Goal: Task Accomplishment & Management: Manage account settings

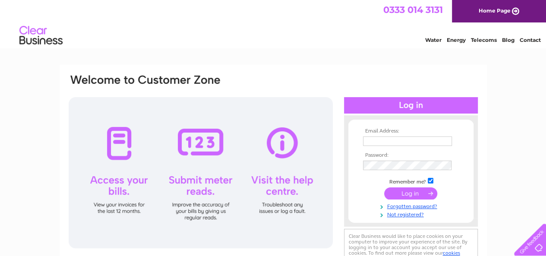
type input "[EMAIL_ADDRESS][DOMAIN_NAME]"
click at [403, 195] on input "submit" at bounding box center [410, 193] width 53 height 12
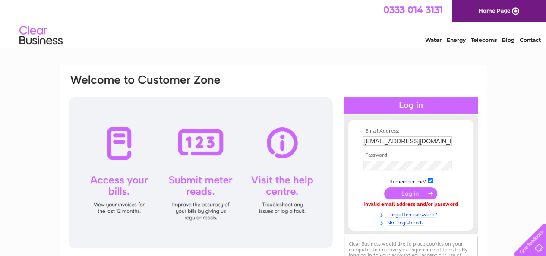
click at [244, 34] on div "Water Energy Telecoms Blog Contact" at bounding box center [273, 36] width 546 height 28
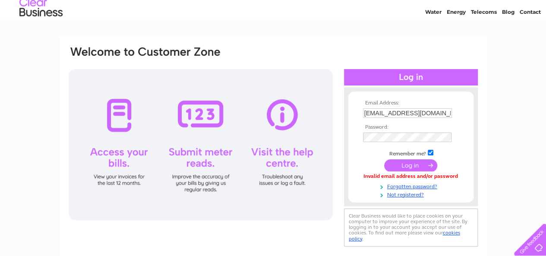
scroll to position [29, 0]
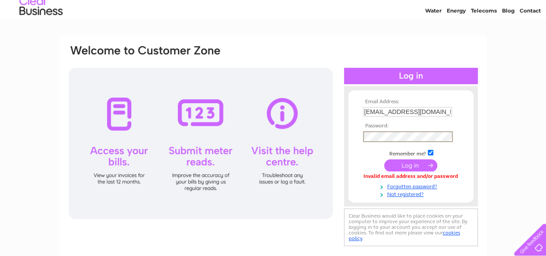
click at [266, 159] on div "Email Address: driverschoice@mail.com Password:" at bounding box center [273, 146] width 411 height 204
click at [540, 164] on div "Email Address: driverschoice@mail.com Password: Forgotten password?" at bounding box center [273, 230] width 546 height 390
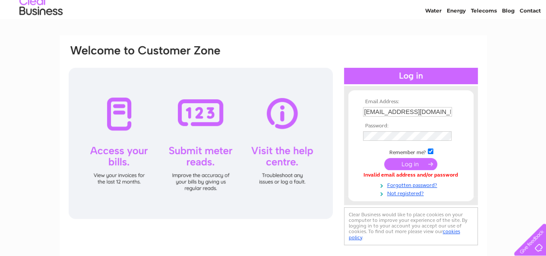
click at [404, 168] on input "submit" at bounding box center [410, 164] width 53 height 12
click at [407, 161] on input "submit" at bounding box center [410, 164] width 53 height 12
click at [424, 162] on input "submit" at bounding box center [410, 164] width 53 height 12
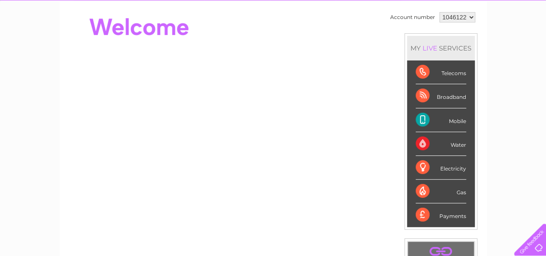
scroll to position [87, 0]
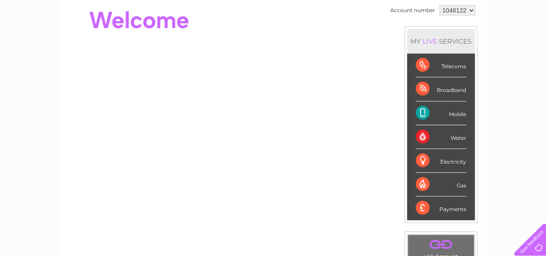
click at [452, 113] on div "Mobile" at bounding box center [441, 113] width 51 height 24
click at [425, 116] on div "Mobile" at bounding box center [441, 113] width 51 height 24
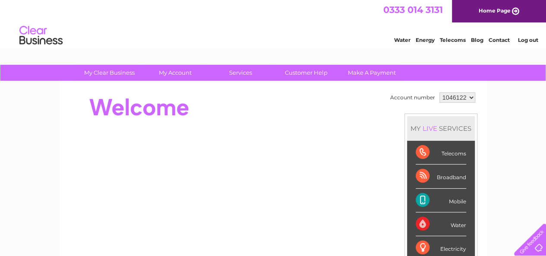
click at [450, 39] on link "Telecoms" at bounding box center [453, 40] width 26 height 6
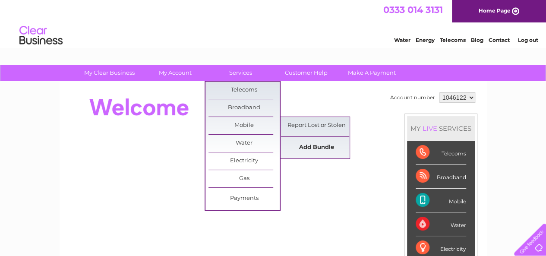
click at [320, 147] on link "Add Bundle" at bounding box center [316, 147] width 71 height 17
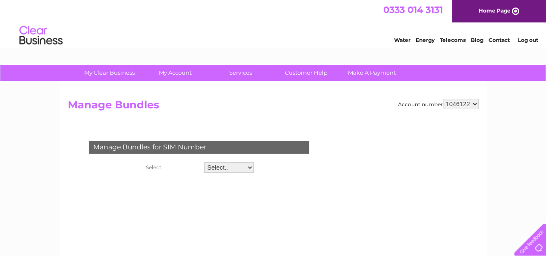
click at [250, 165] on select "Select.. 07548320115 07867546990" at bounding box center [229, 167] width 50 height 10
select select "81220"
click at [204, 162] on select "Select.. 07548320115 07867546990" at bounding box center [229, 167] width 51 height 11
click at [238, 202] on div "Manage Bundles for SIM Number Select Select.. 07548320115 07867546990" at bounding box center [199, 188] width 263 height 112
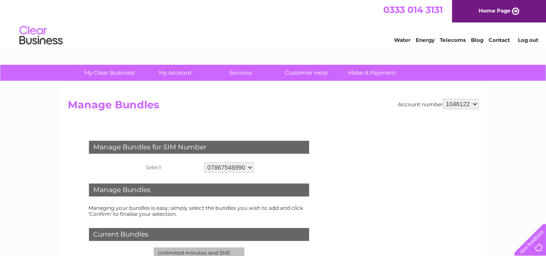
drag, startPoint x: 548, startPoint y: 136, endPoint x: 542, endPoint y: 36, distance: 100.4
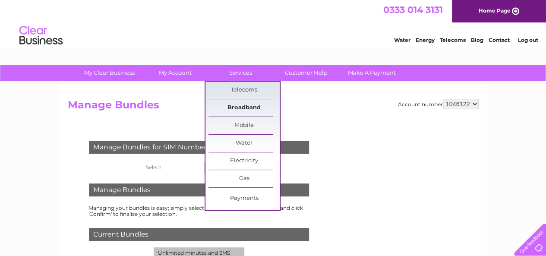
click at [244, 109] on link "Broadband" at bounding box center [244, 107] width 71 height 17
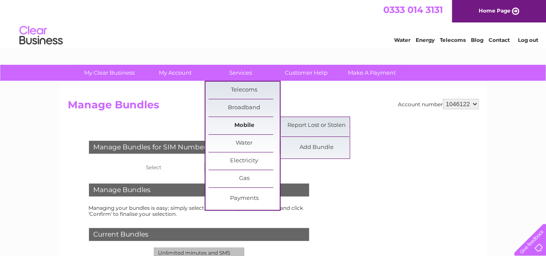
click at [244, 120] on link "Mobile" at bounding box center [244, 125] width 71 height 17
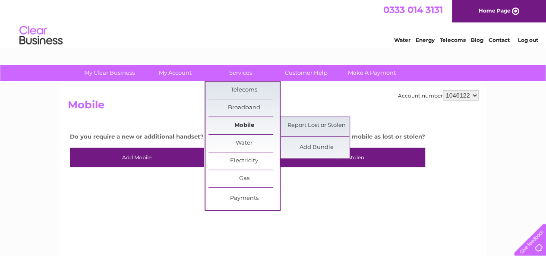
click at [239, 124] on link "Mobile" at bounding box center [244, 125] width 71 height 17
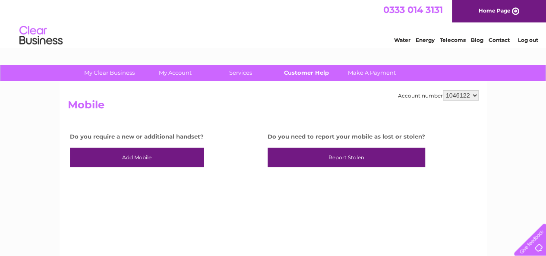
click at [317, 69] on link "Customer Help" at bounding box center [306, 73] width 71 height 16
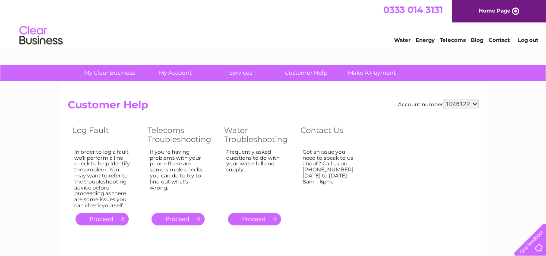
click at [491, 8] on link "Home Page" at bounding box center [499, 11] width 94 height 22
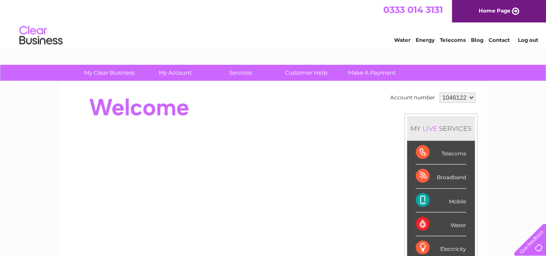
drag, startPoint x: 548, startPoint y: 70, endPoint x: 529, endPoint y: 38, distance: 37.4
click at [501, 36] on li "Contact" at bounding box center [499, 39] width 21 height 9
click at [499, 39] on link "Contact" at bounding box center [499, 40] width 21 height 6
